Goal: Task Accomplishment & Management: Manage account settings

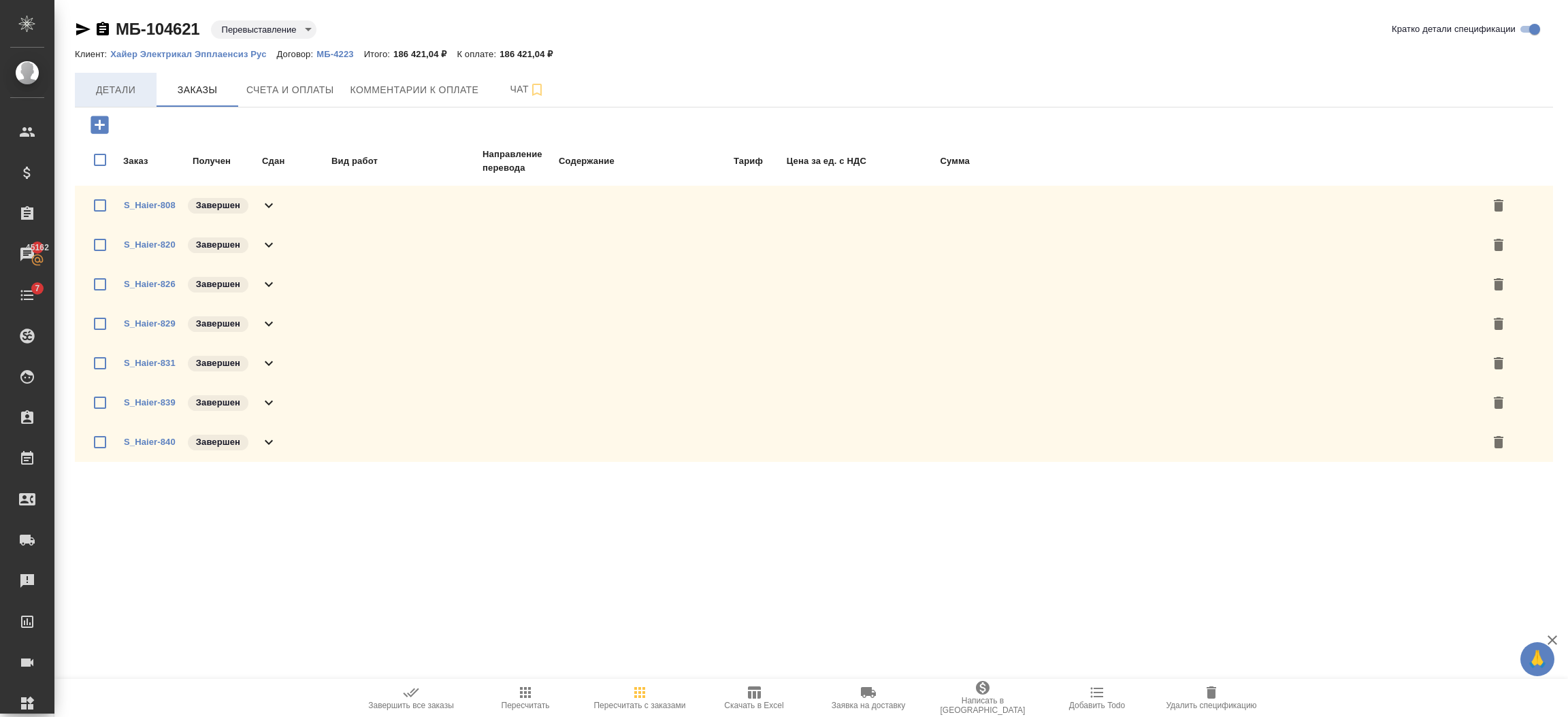
click at [116, 91] on span "Детали" at bounding box center [115, 90] width 66 height 17
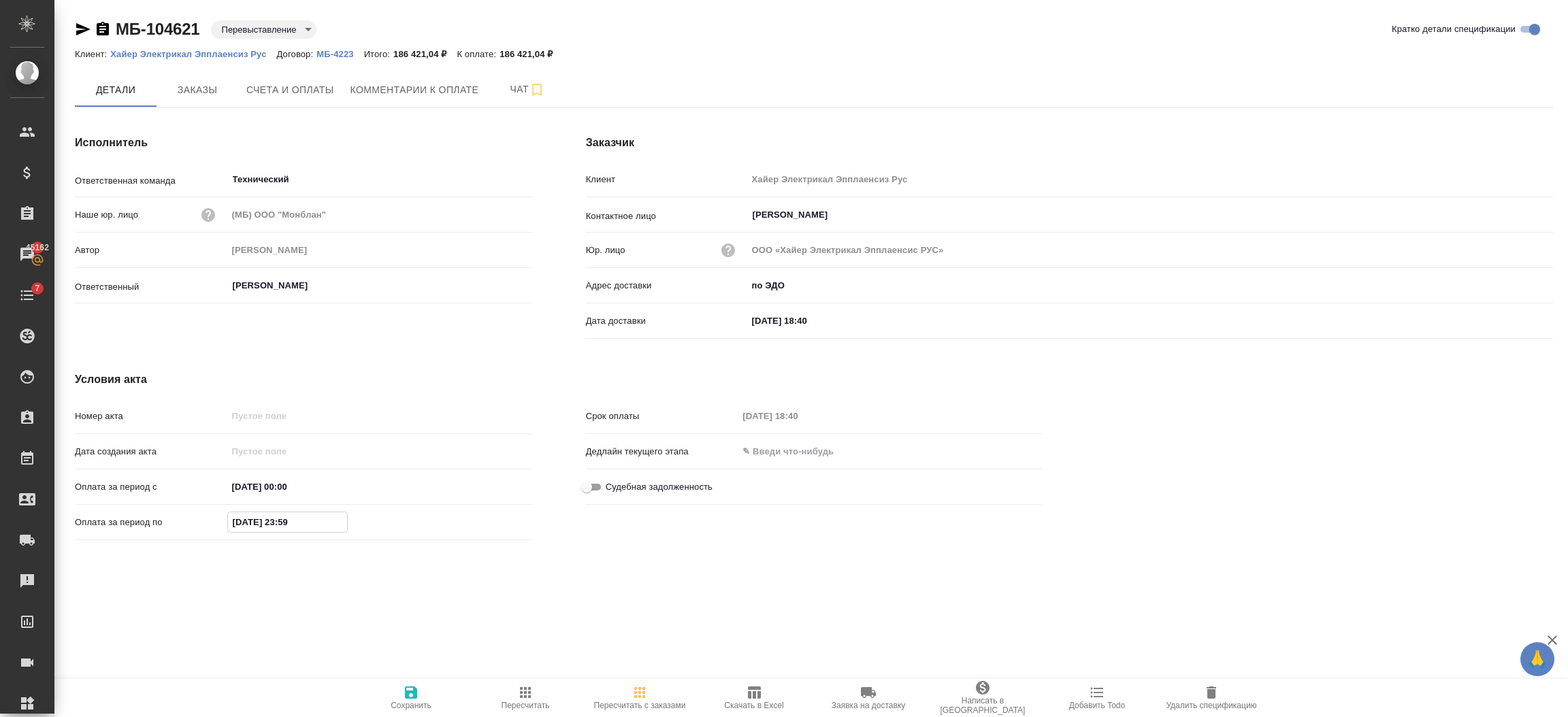
click at [316, 520] on input "30.09.2025 23:59" at bounding box center [287, 522] width 119 height 19
click at [487, 515] on icon "button" at bounding box center [492, 521] width 17 height 17
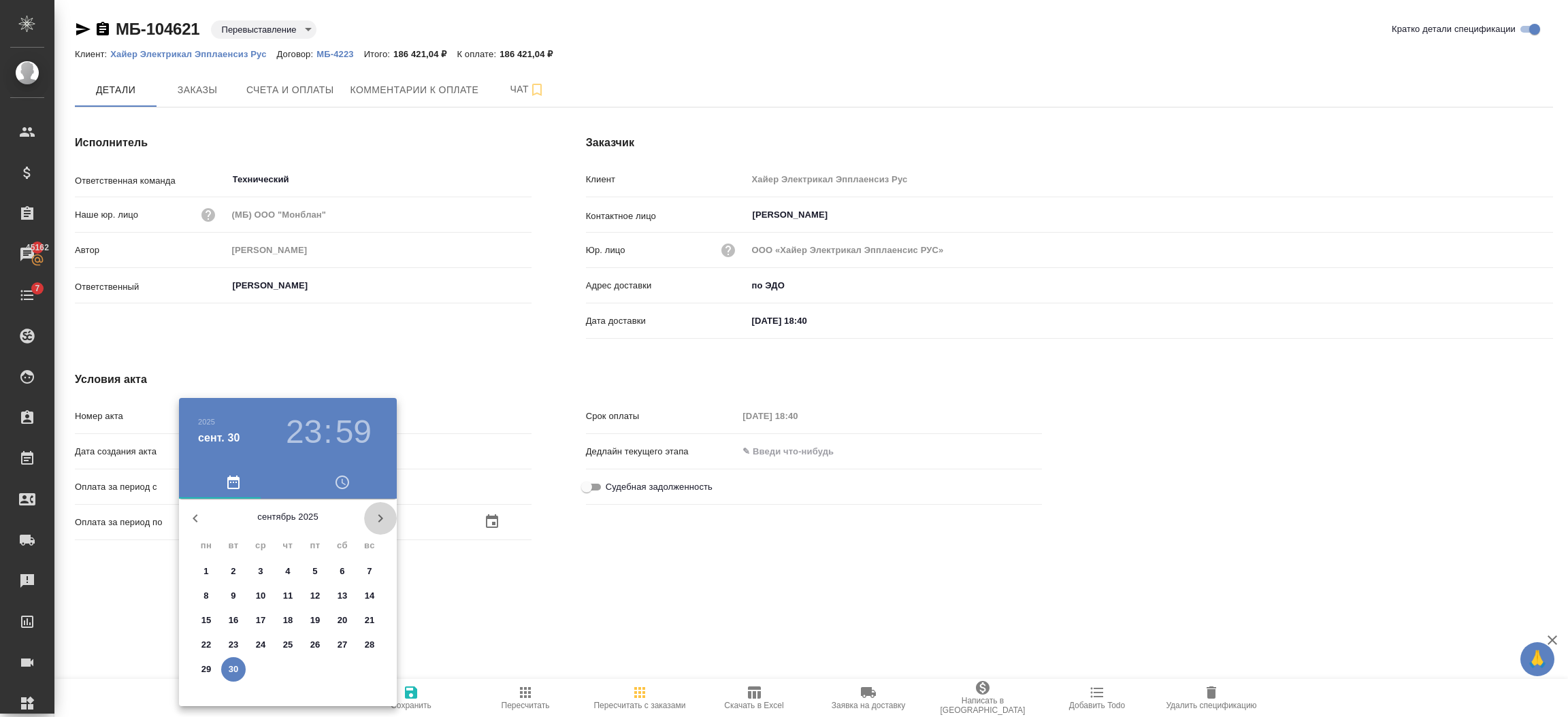
click at [381, 521] on icon "button" at bounding box center [381, 518] width 17 height 17
click at [258, 565] on p "1" at bounding box center [260, 571] width 5 height 14
type input "01.10.2025 23:59"
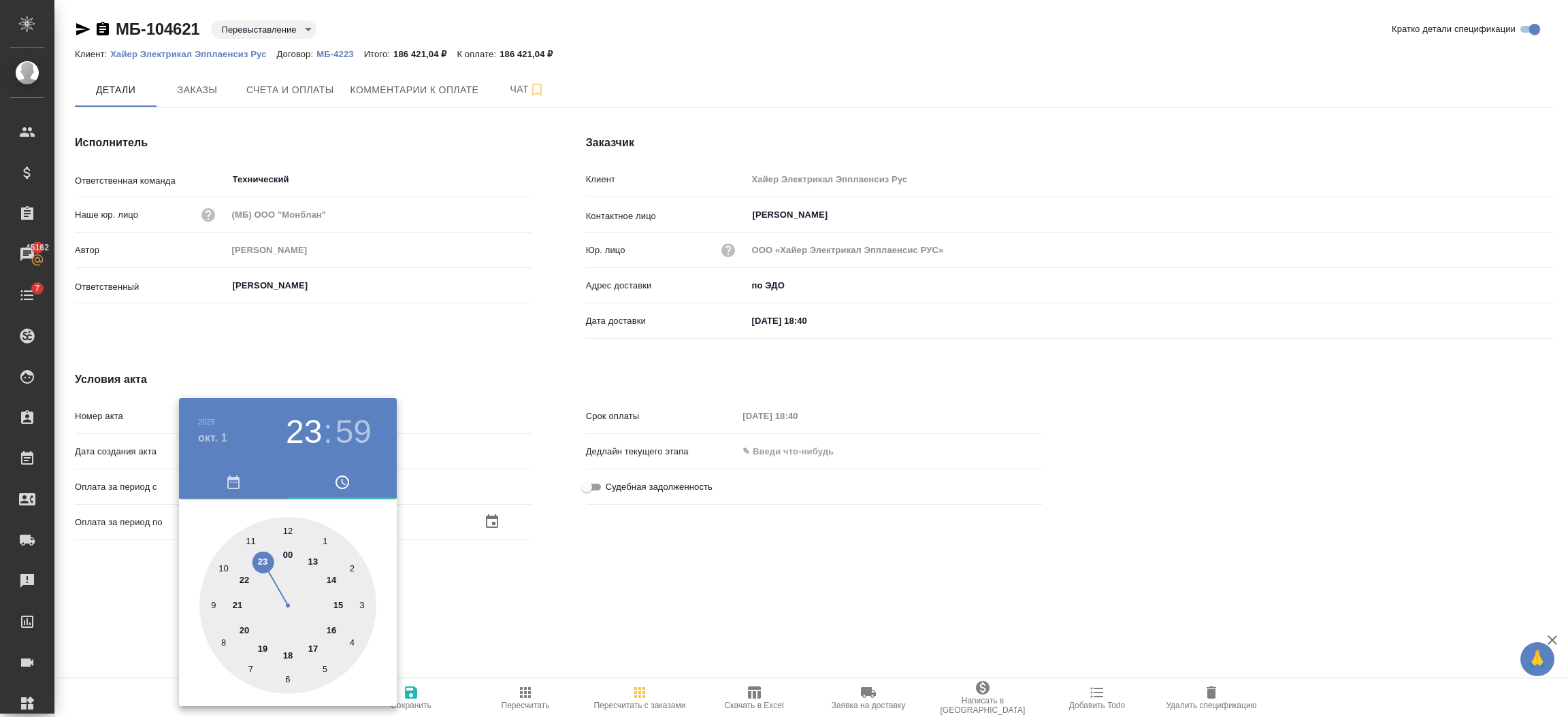
click at [526, 614] on div at bounding box center [784, 358] width 1568 height 717
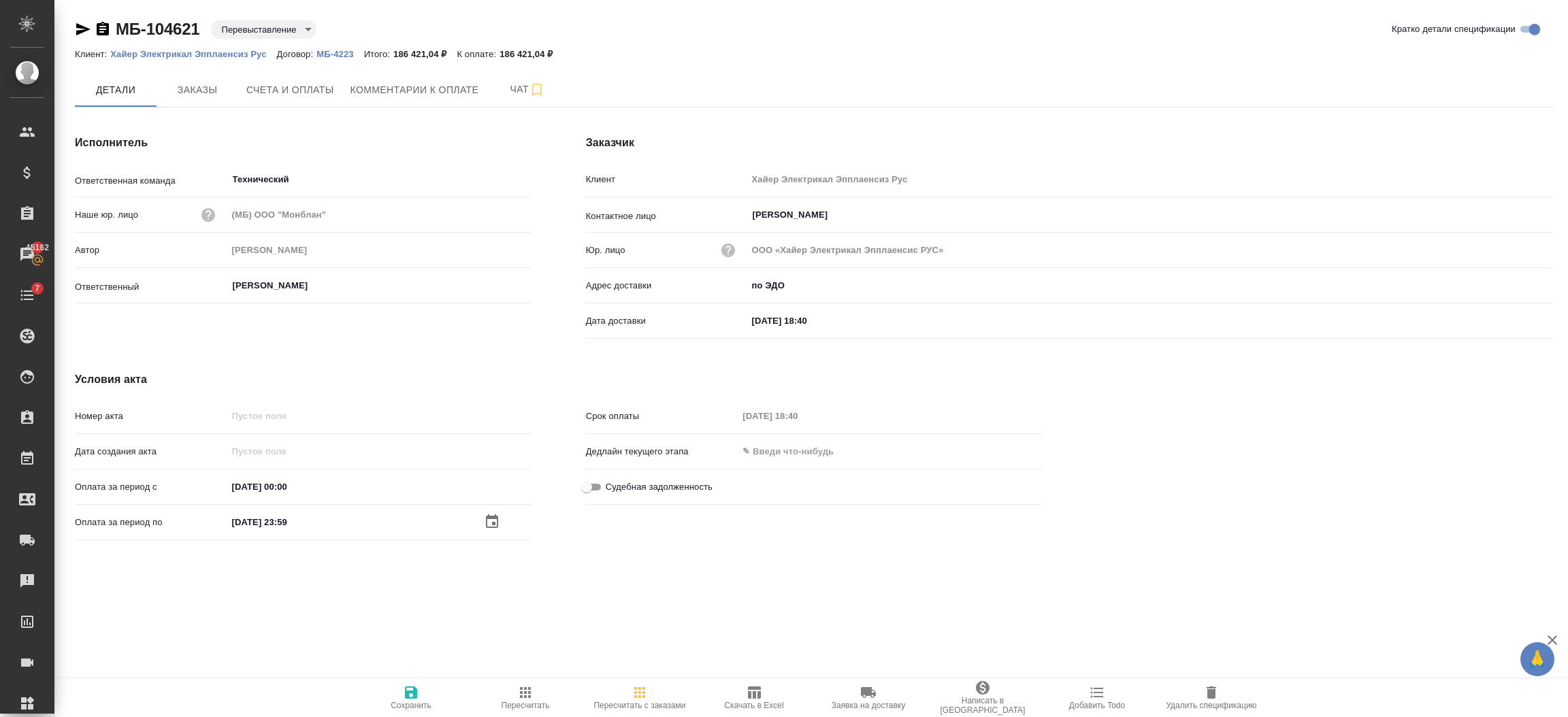
click at [399, 692] on span "Сохранить" at bounding box center [411, 698] width 98 height 26
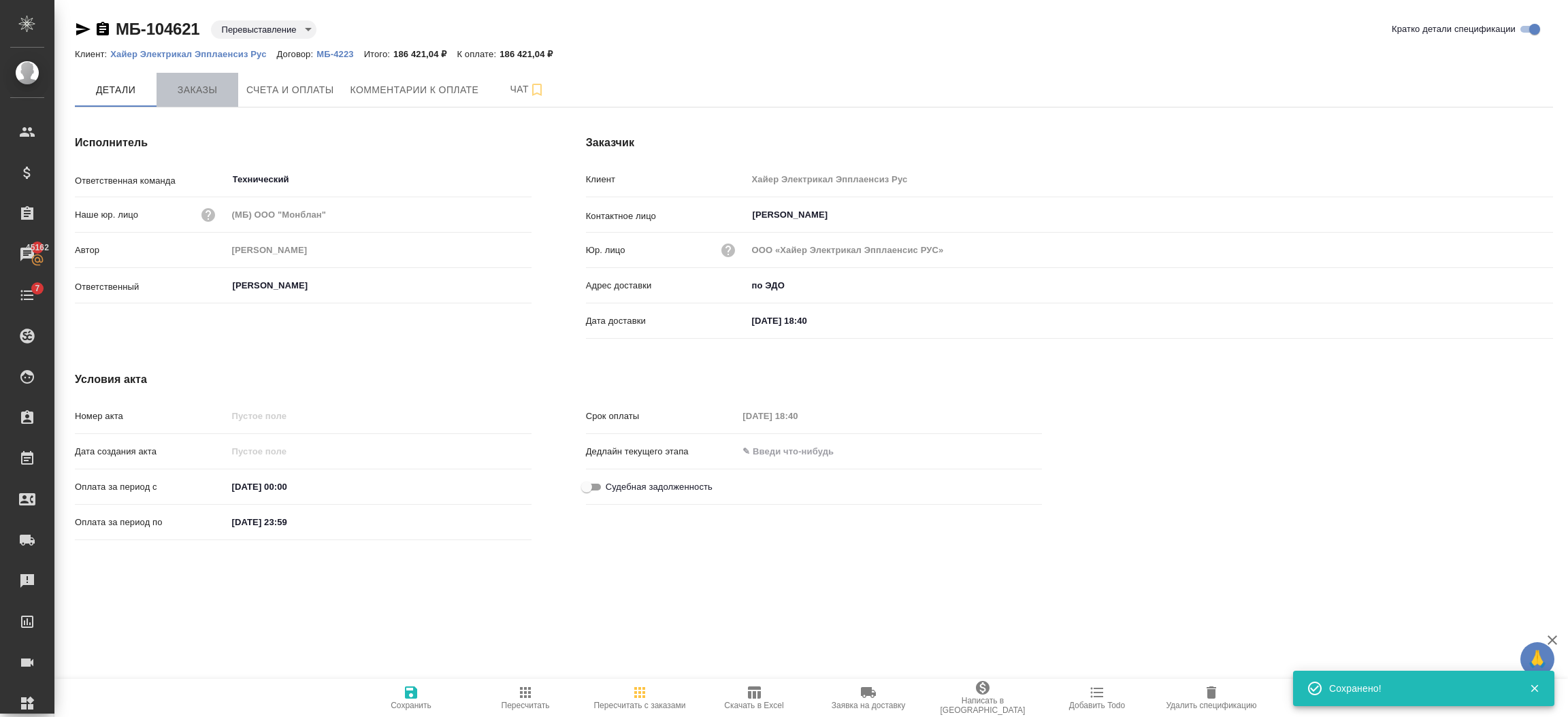
drag, startPoint x: 176, startPoint y: 90, endPoint x: 180, endPoint y: 97, distance: 8.1
click at [183, 90] on span "Заказы" at bounding box center [197, 90] width 66 height 17
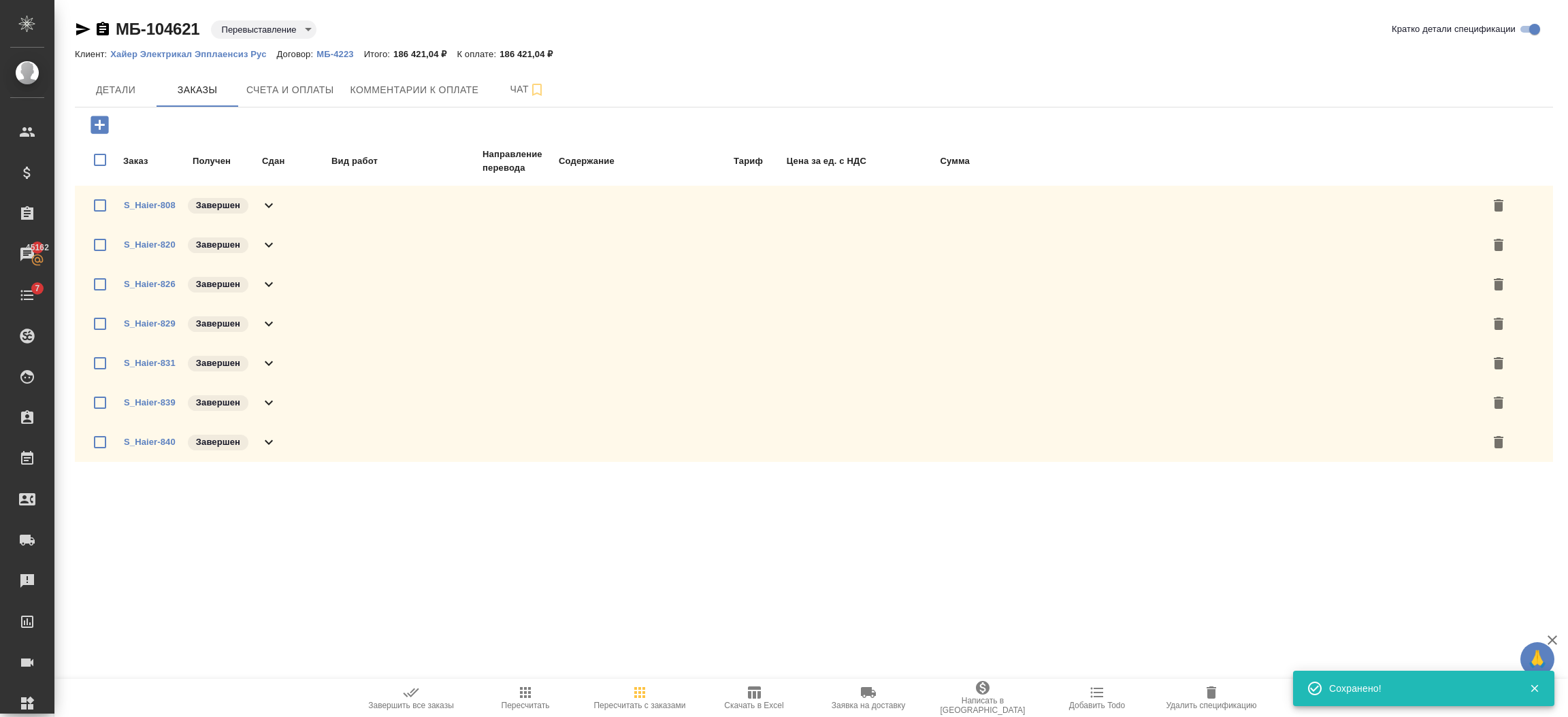
click at [103, 125] on icon "button" at bounding box center [100, 125] width 24 height 24
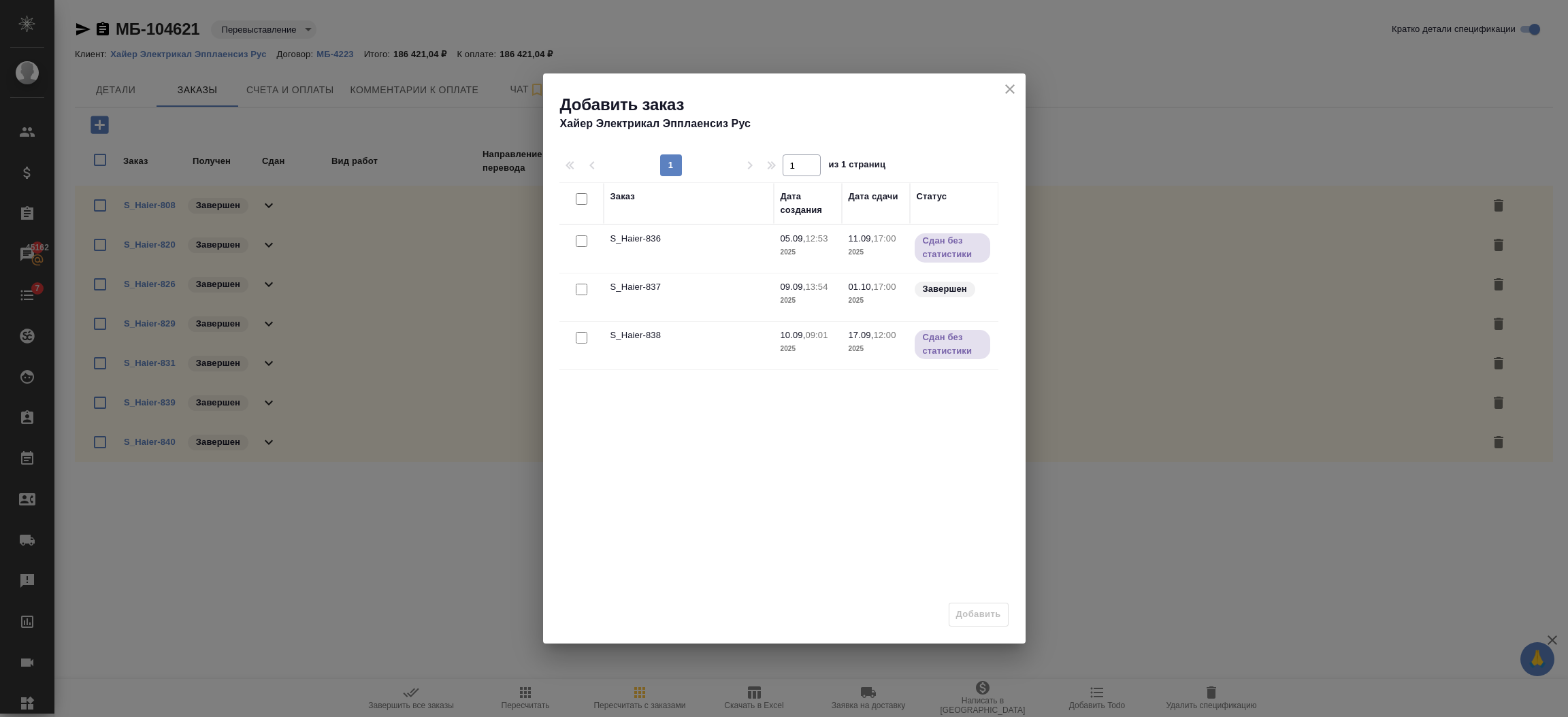
click at [581, 289] on input "checkbox" at bounding box center [581, 289] width 12 height 12
checkbox input "true"
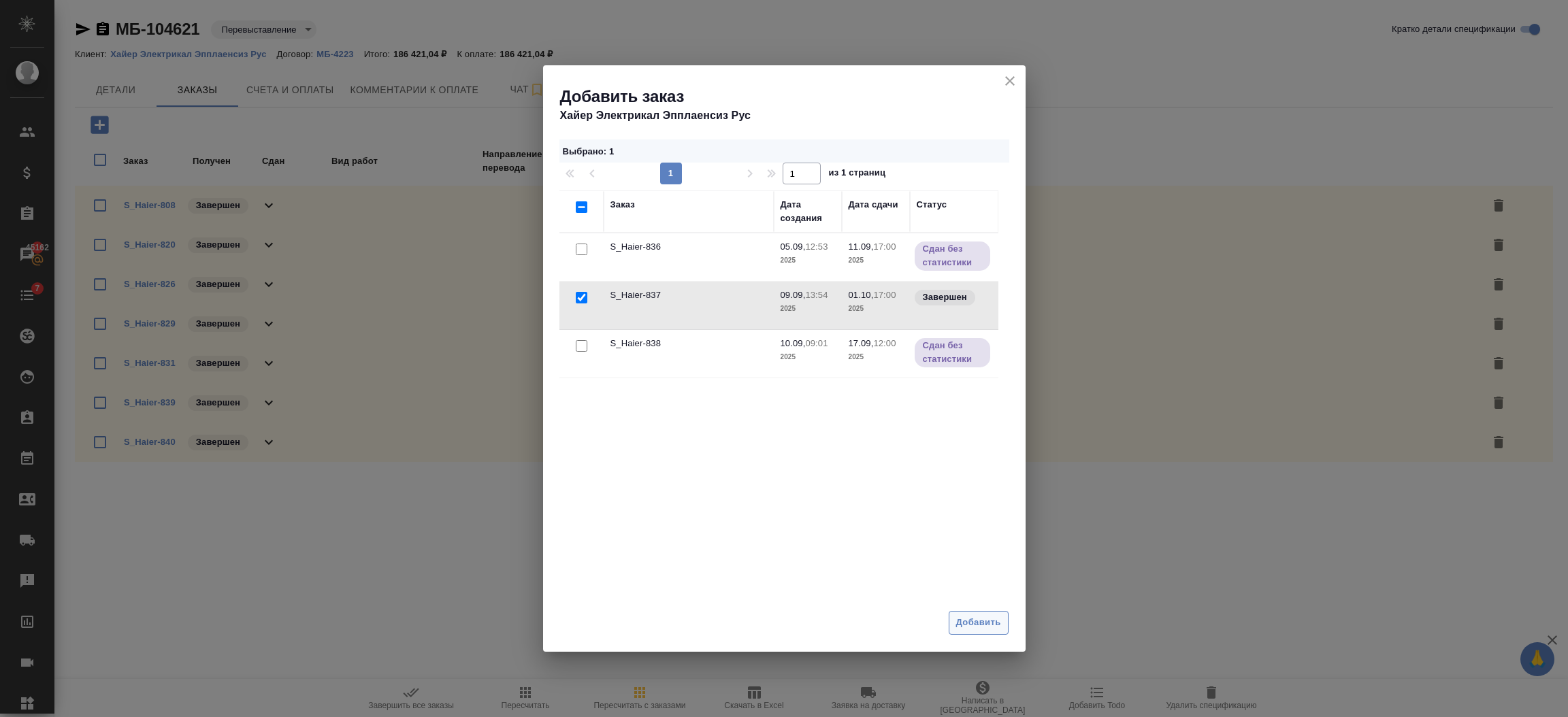
click at [978, 619] on span "Добавить" at bounding box center [978, 623] width 45 height 16
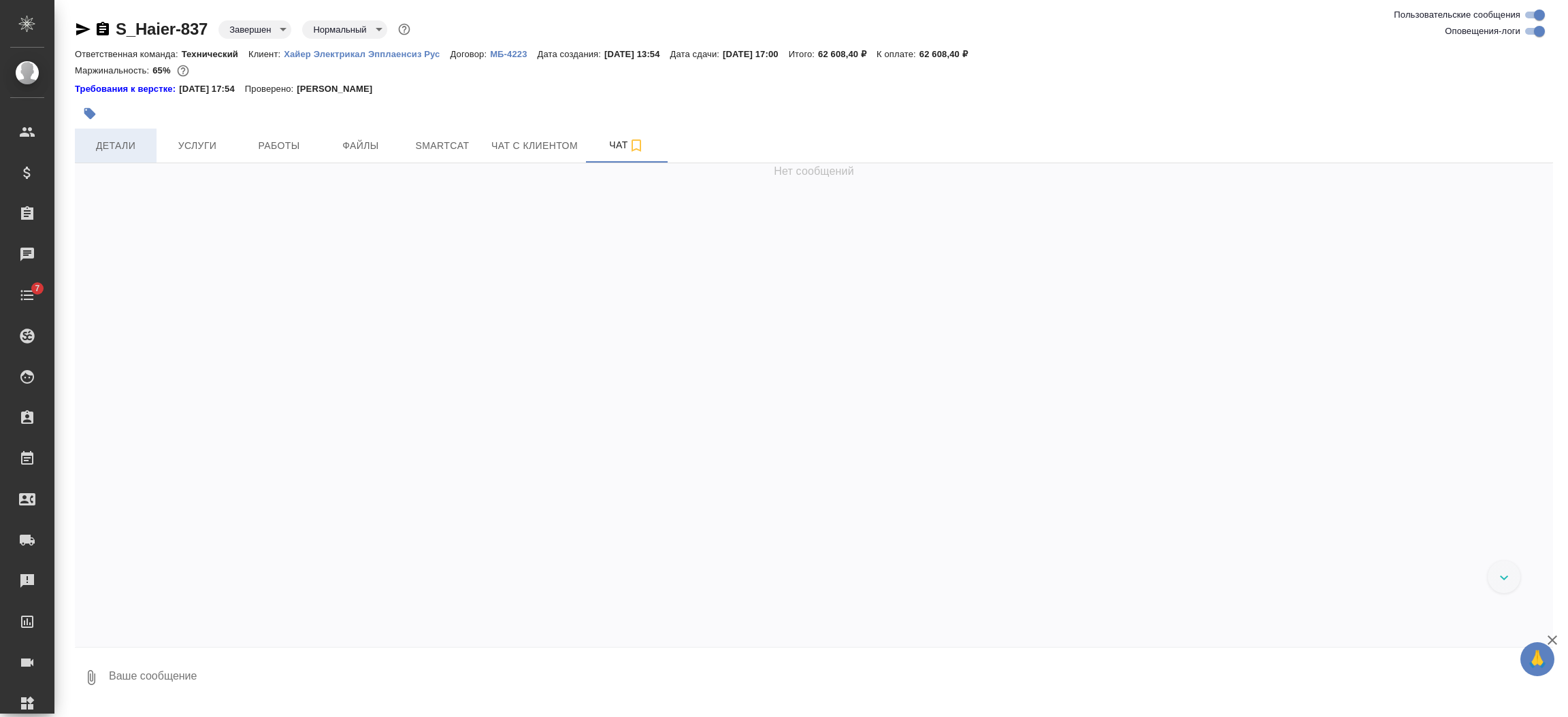
click at [126, 139] on span "Детали" at bounding box center [115, 146] width 66 height 17
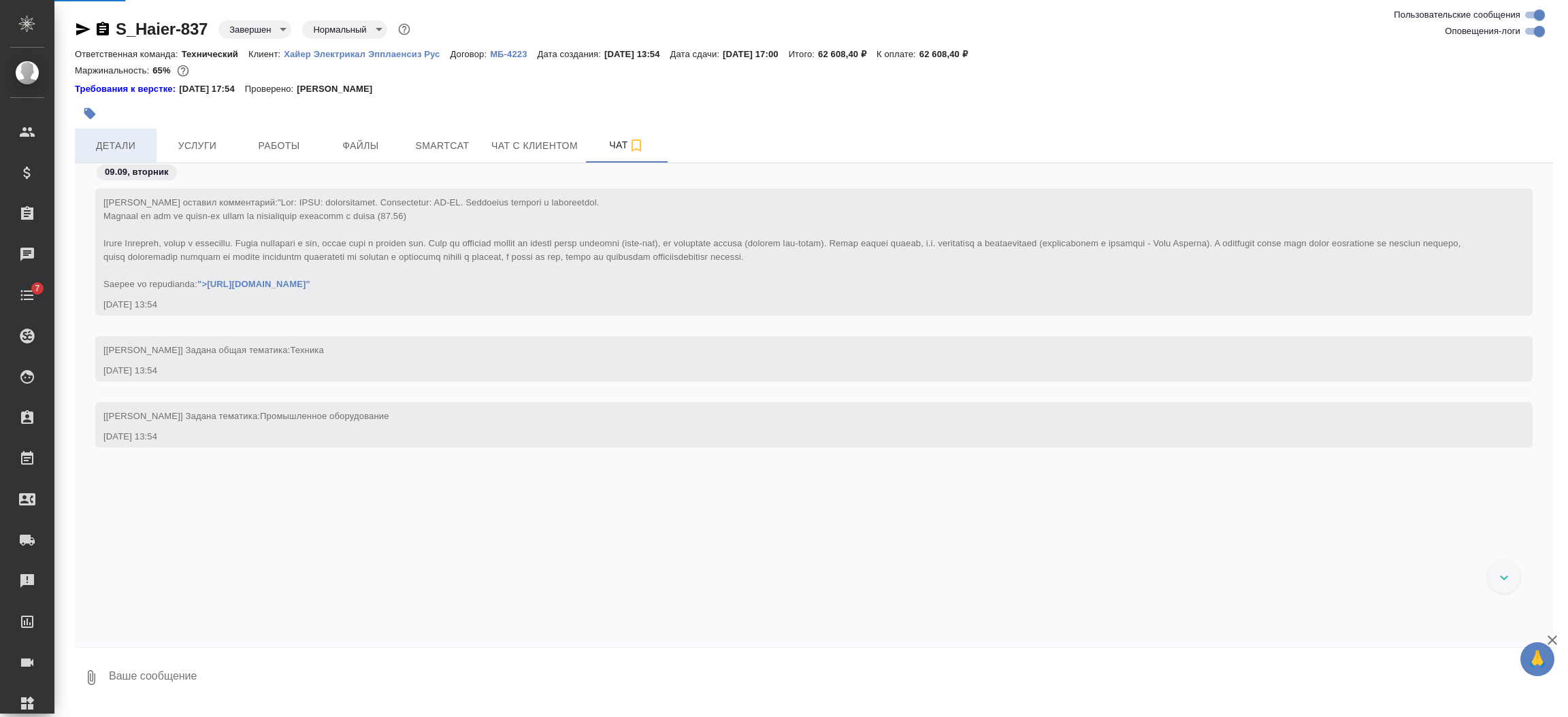
scroll to position [75656, 0]
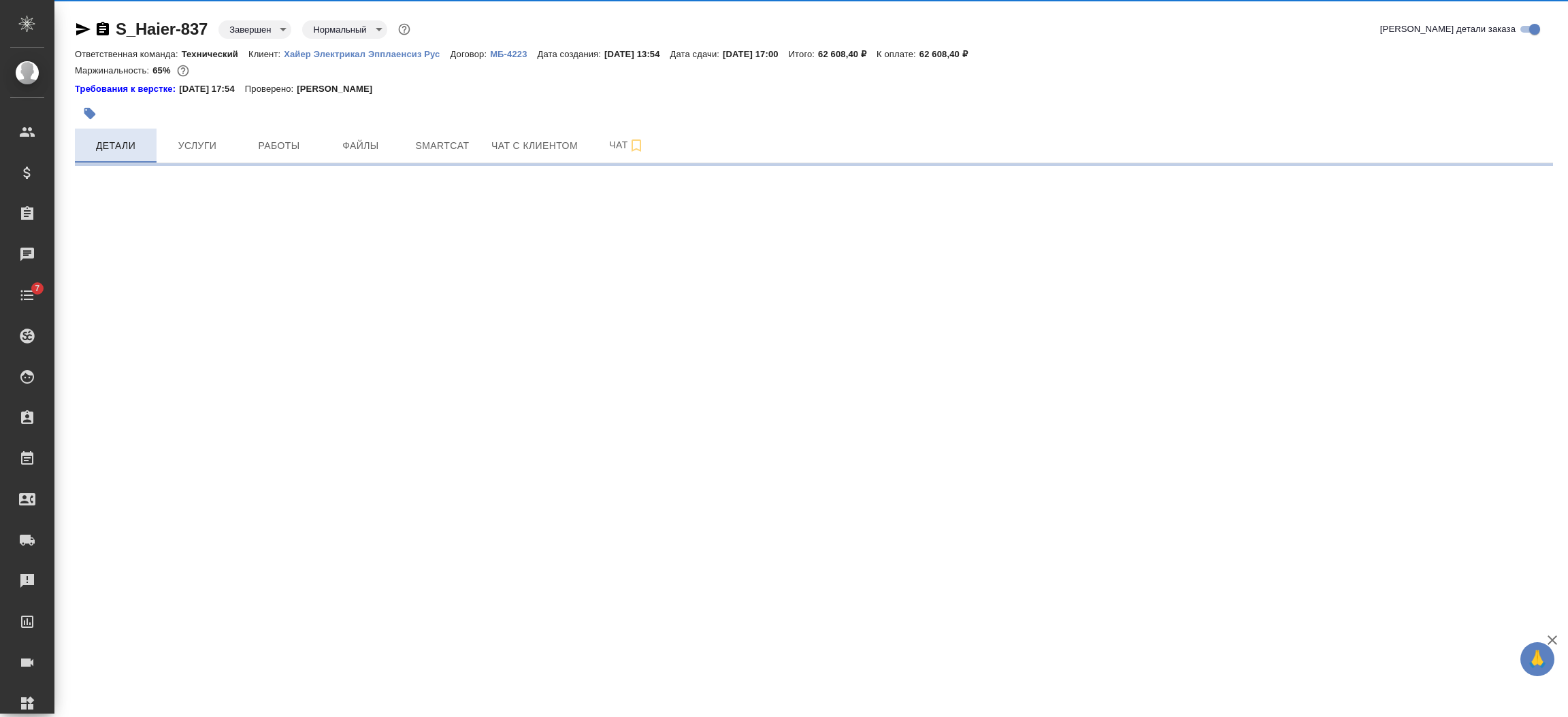
select select "RU"
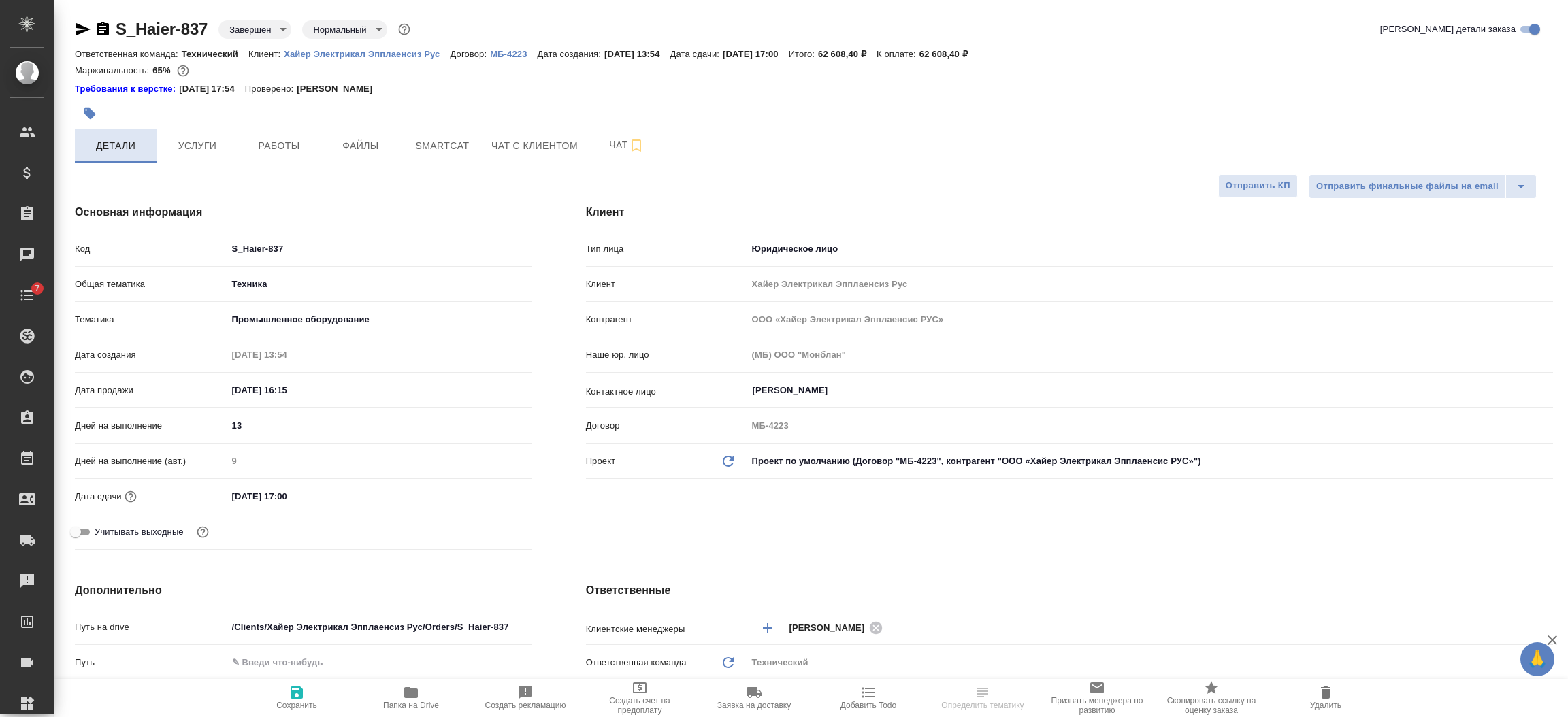
type textarea "x"
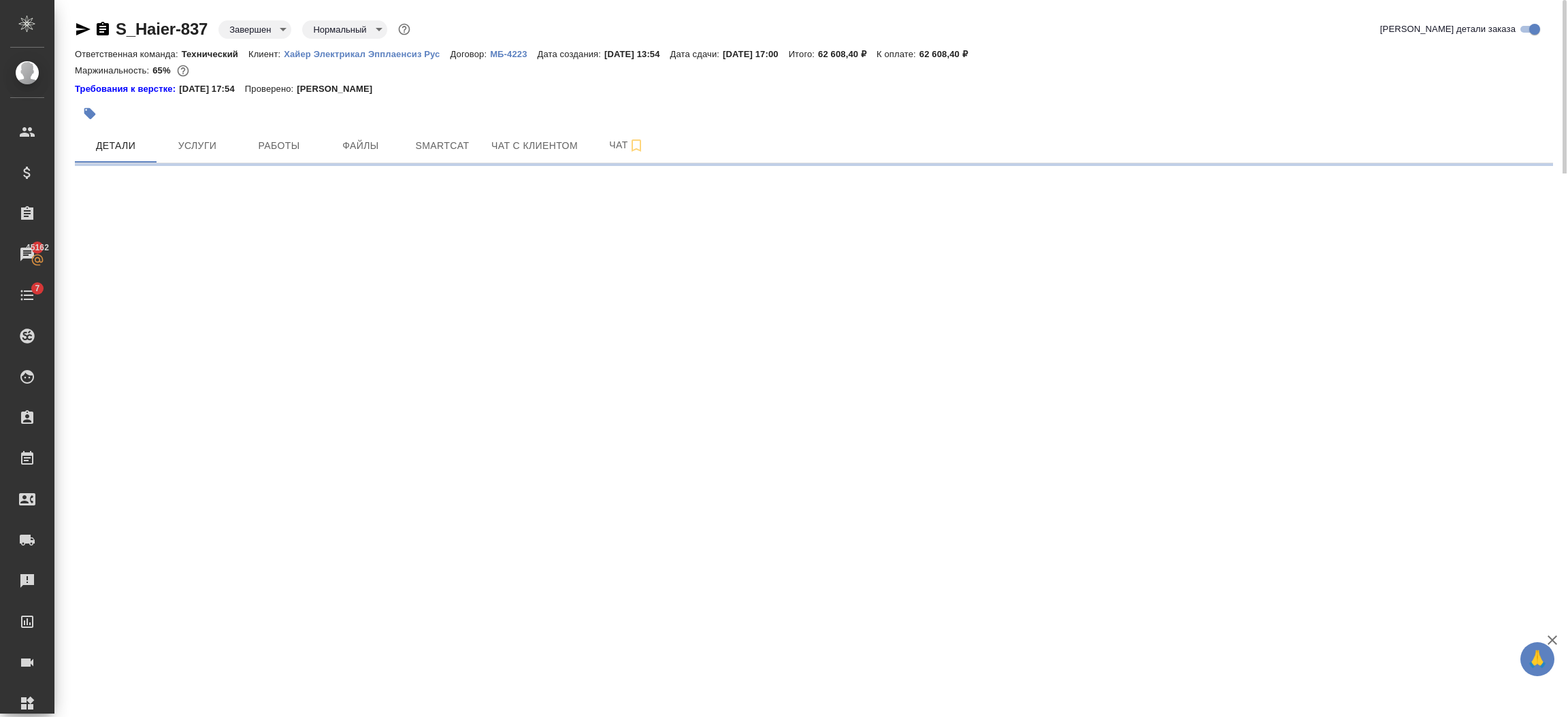
select select "RU"
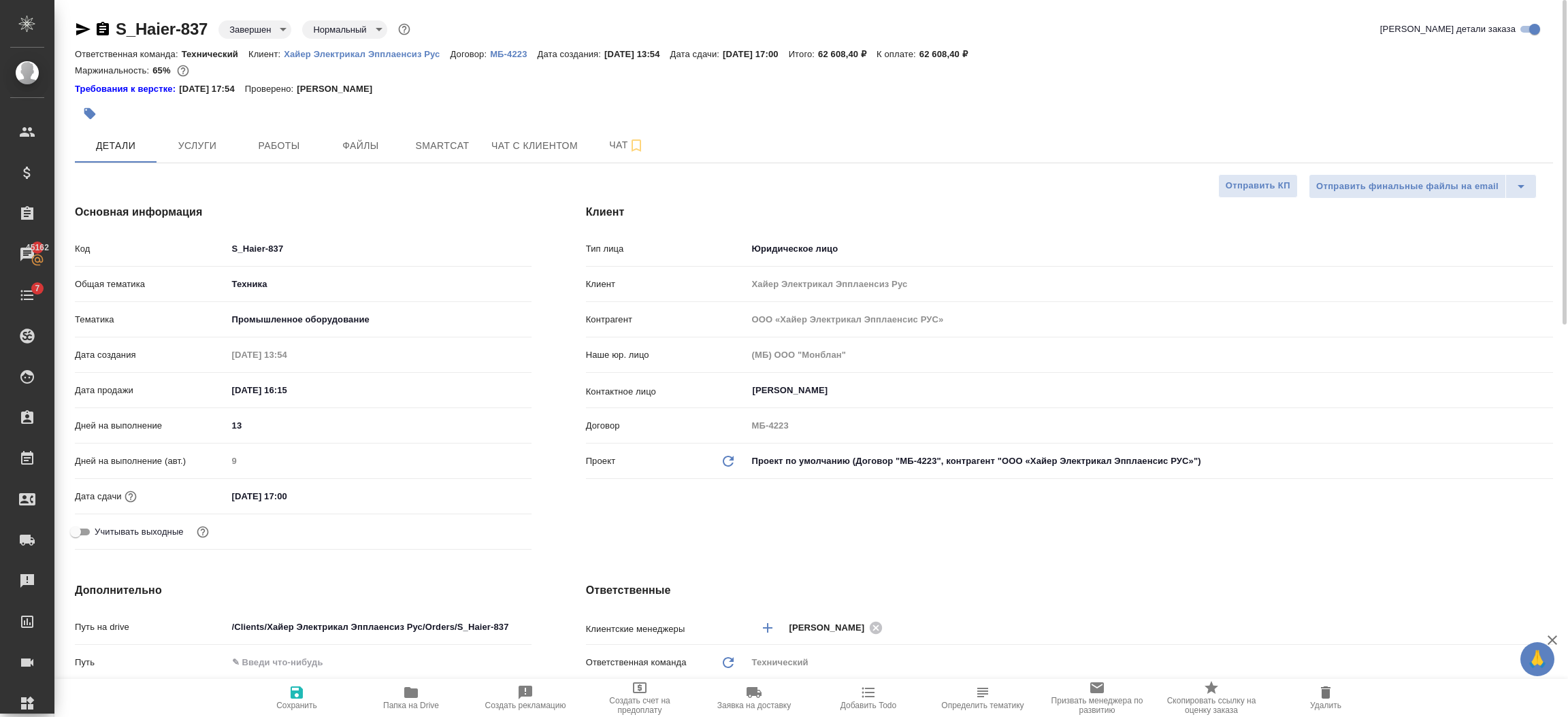
type textarea "x"
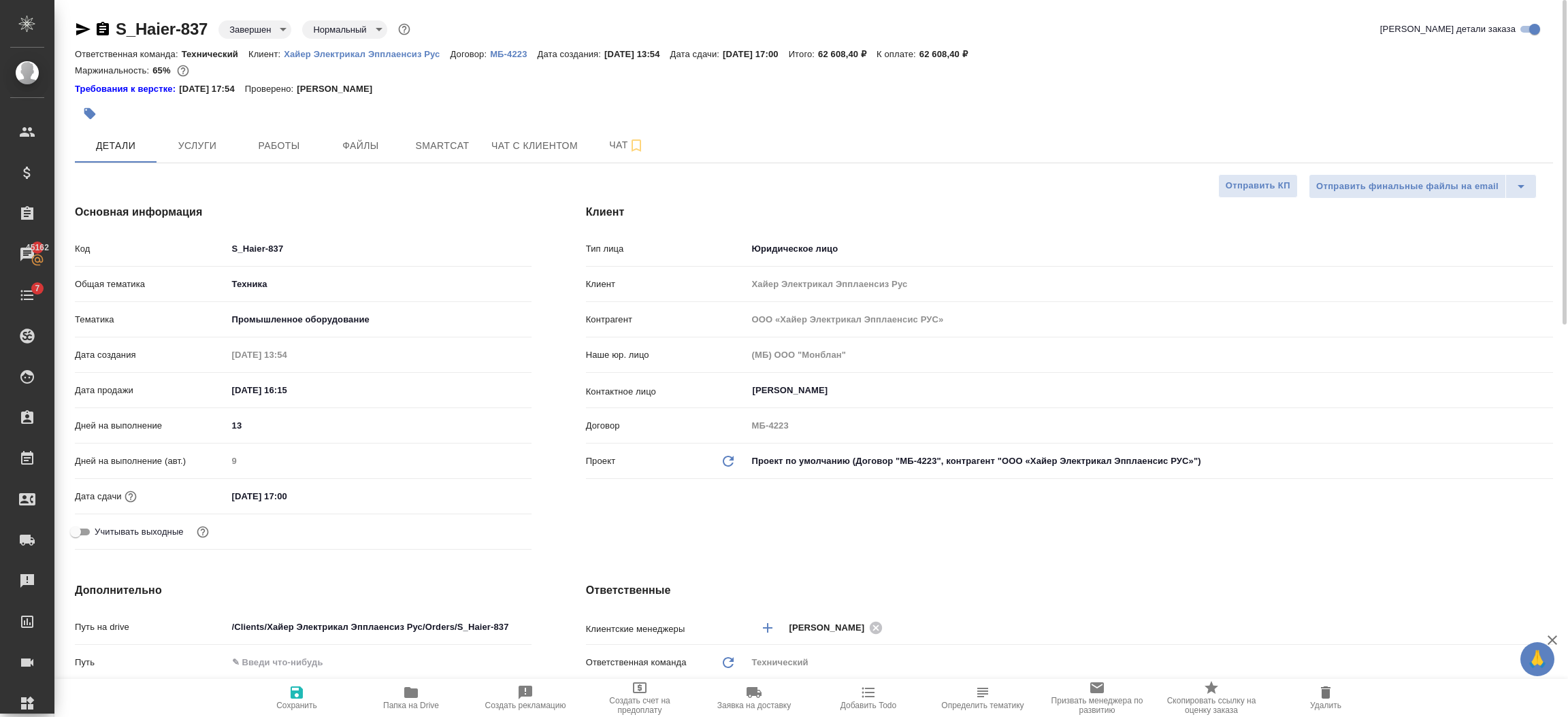
type textarea "x"
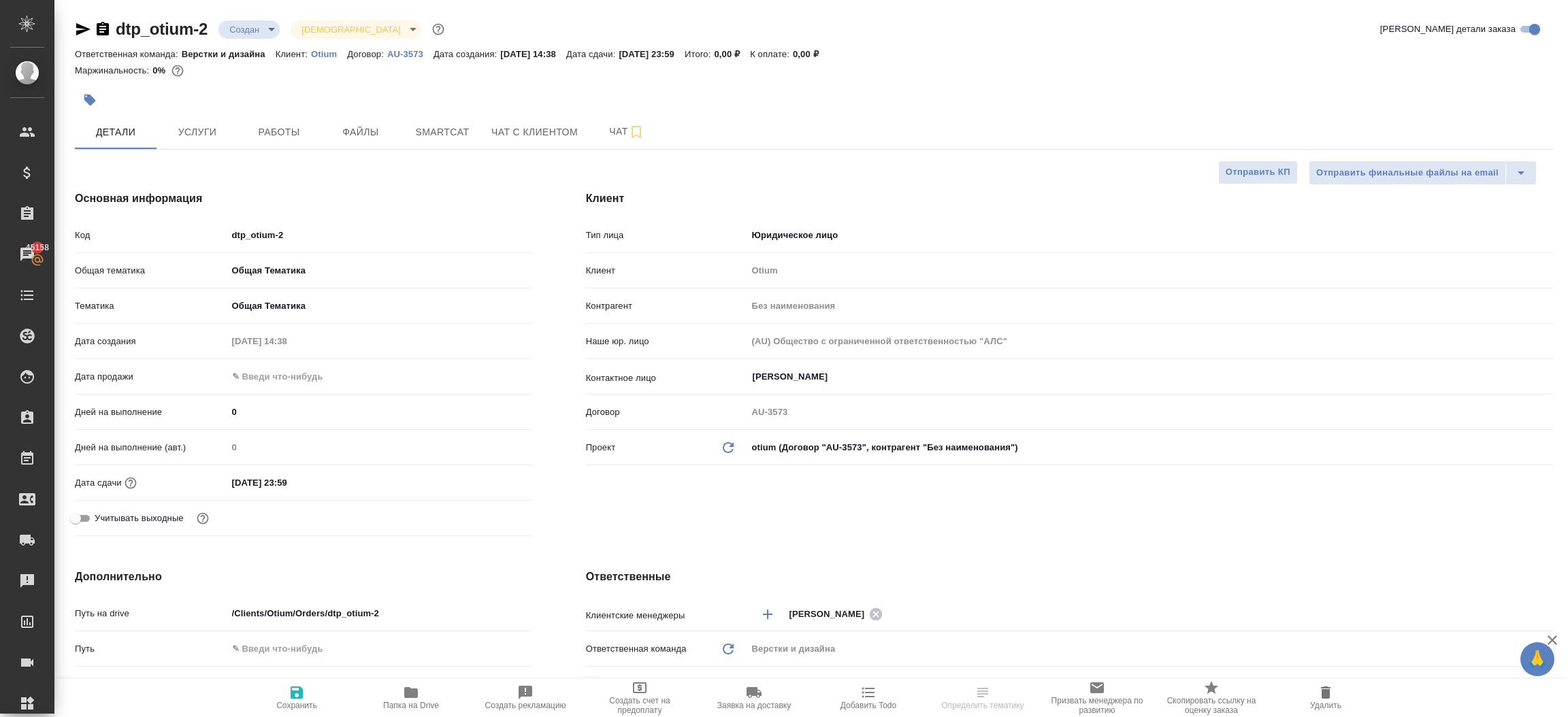
select select "RU"
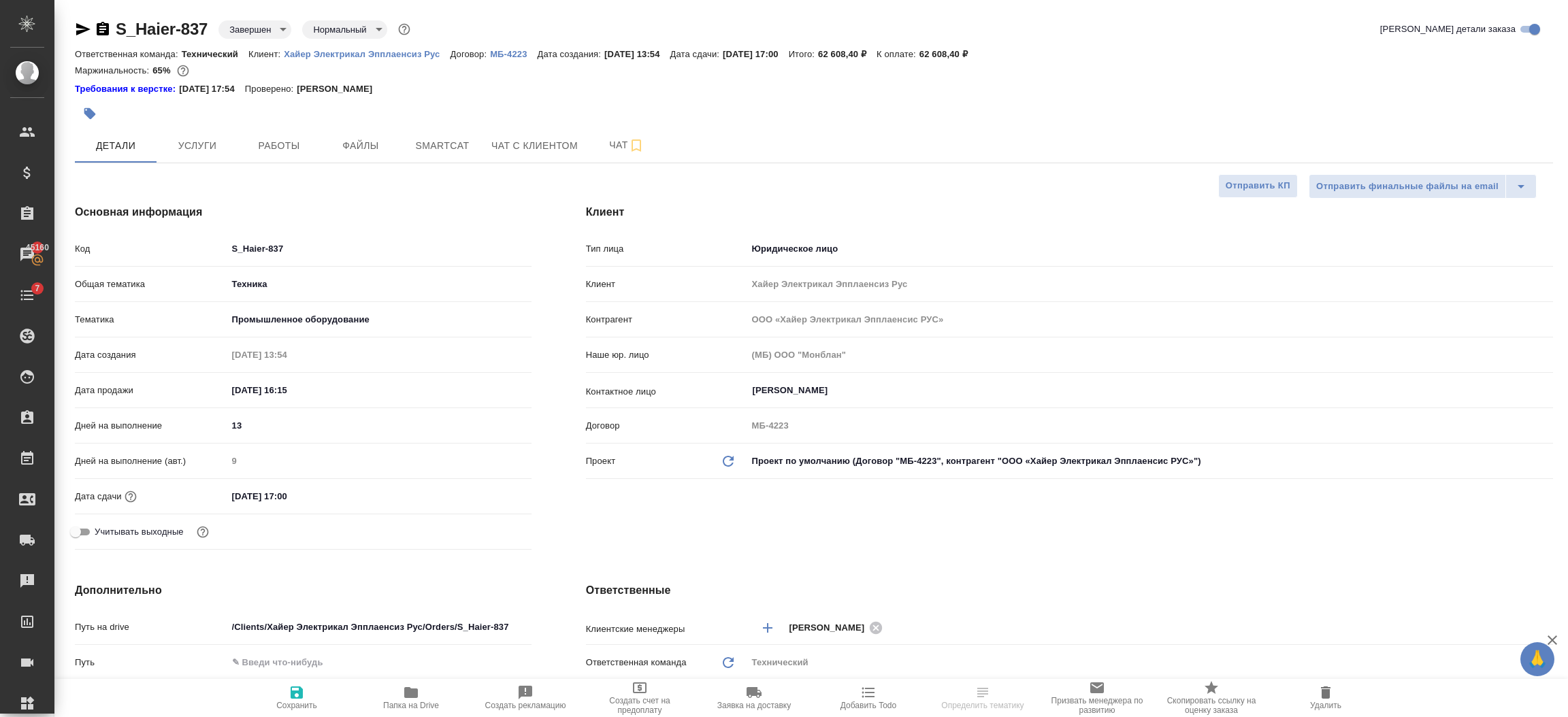
select select "RU"
type textarea "x"
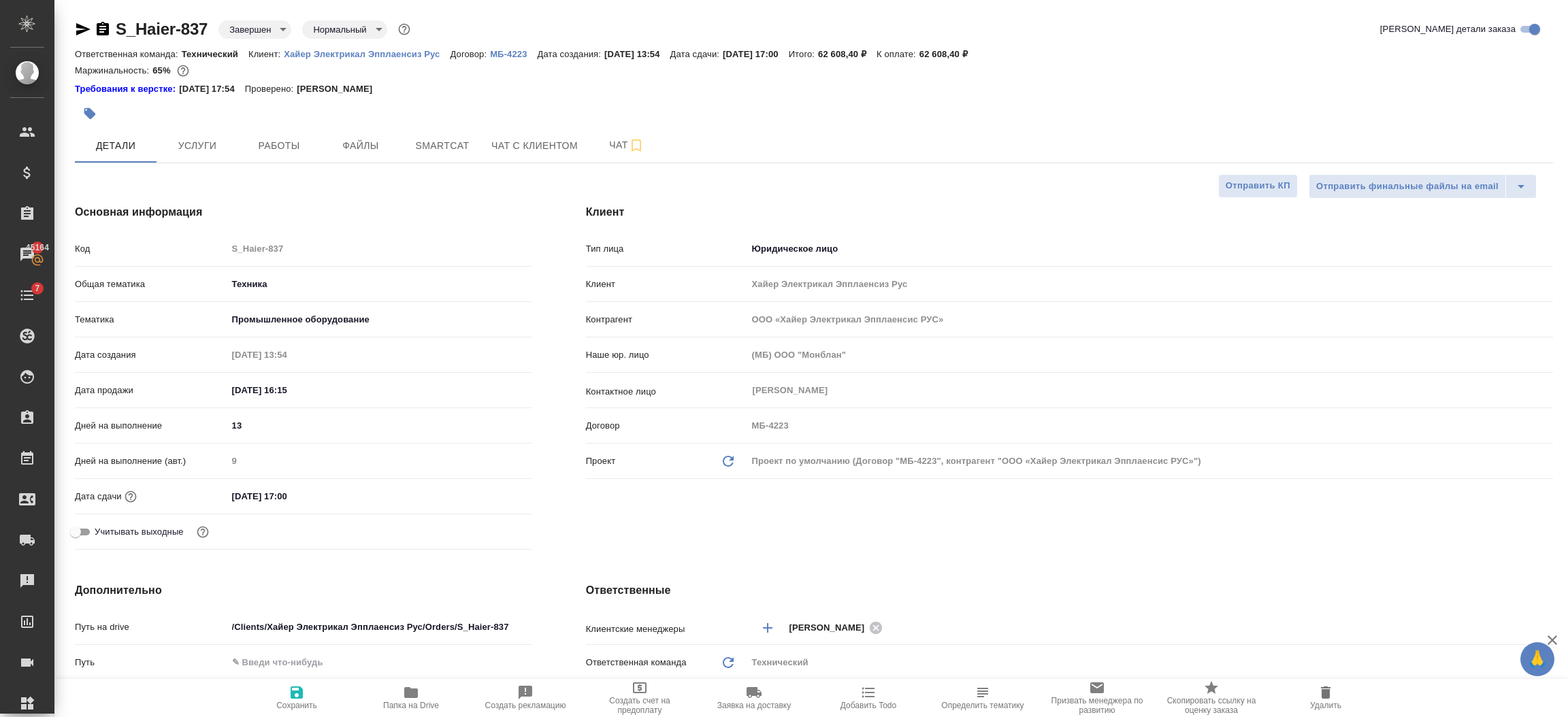
type textarea "x"
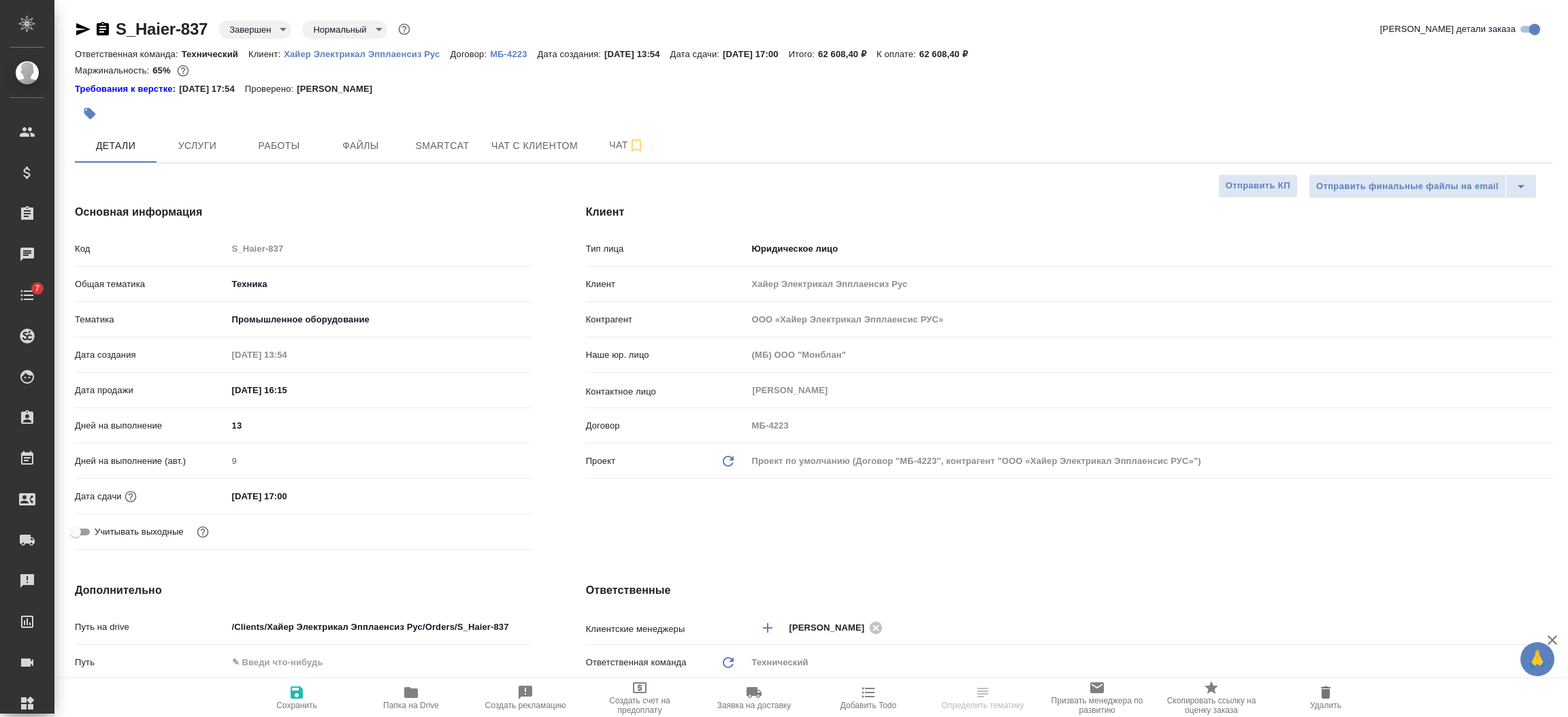
select select "RU"
type textarea "x"
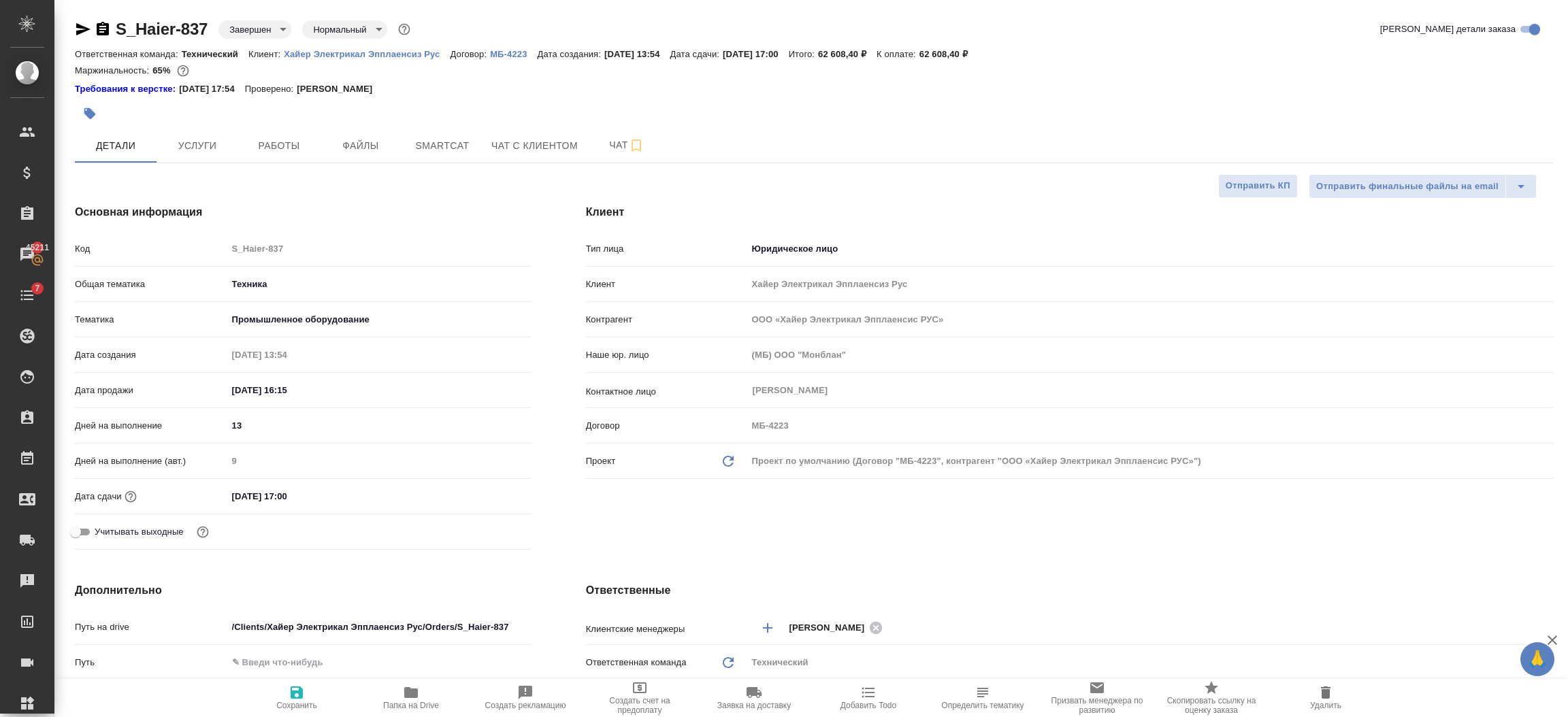
type textarea "x"
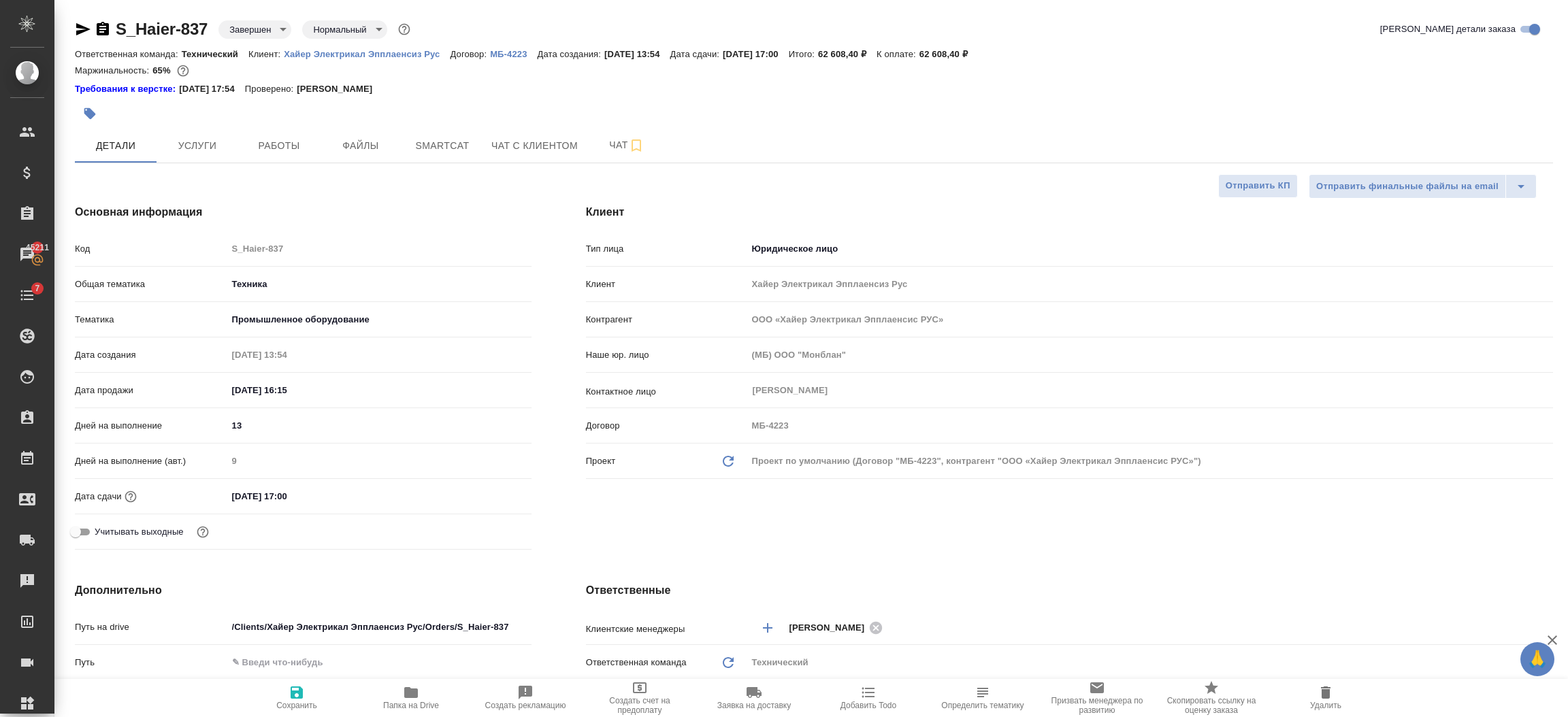
type textarea "x"
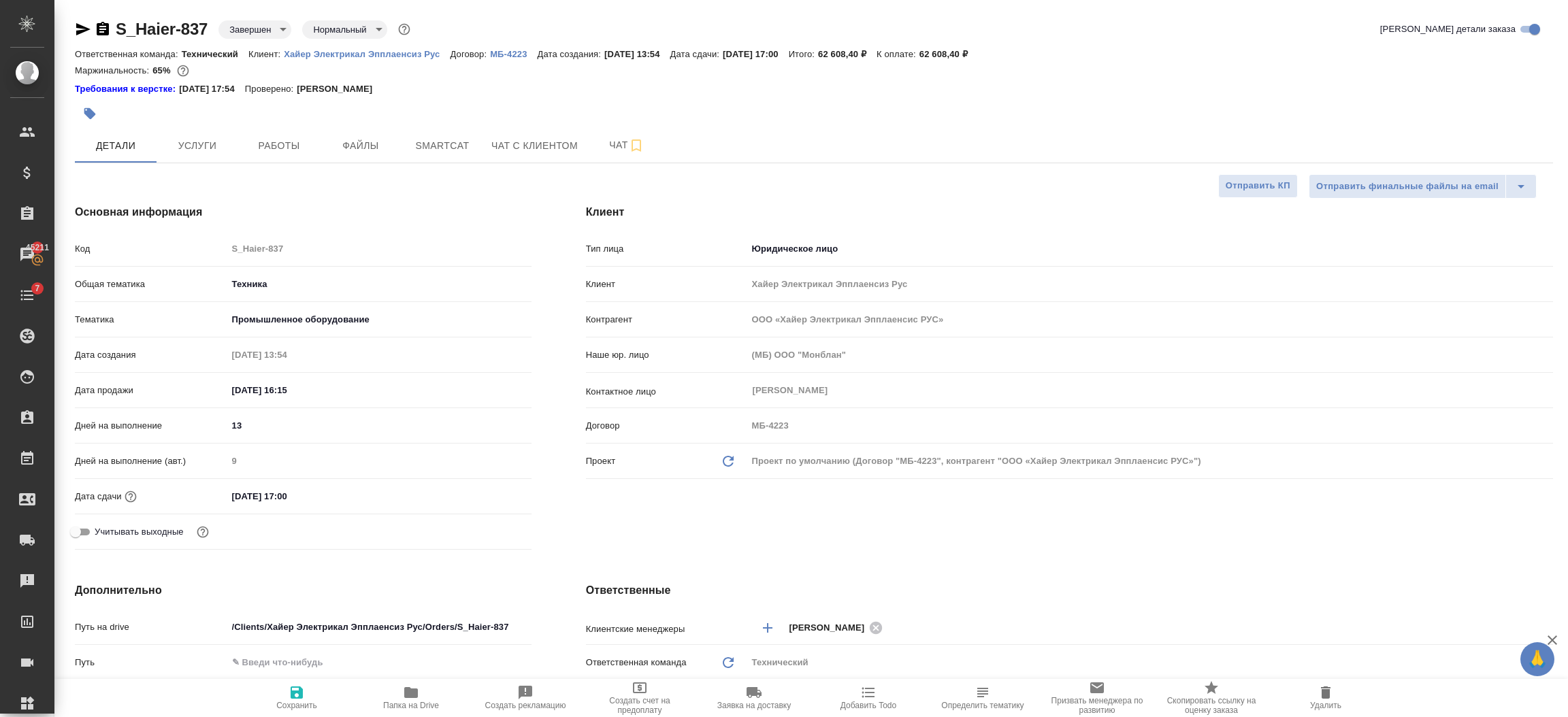
type textarea "x"
